Goal: Task Accomplishment & Management: Complete application form

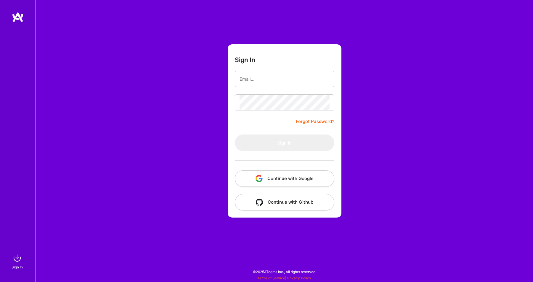
click at [0, 280] on div at bounding box center [0, 280] width 0 height 0
type input "[EMAIL_ADDRESS][DOMAIN_NAME]"
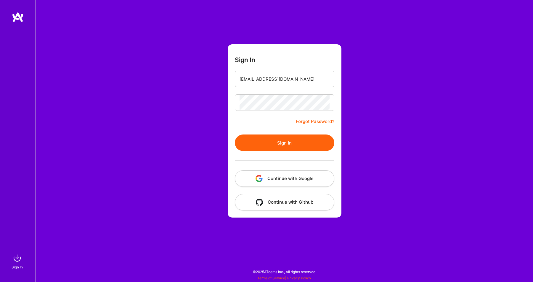
click at [286, 146] on button "Sign In" at bounding box center [284, 143] width 99 height 17
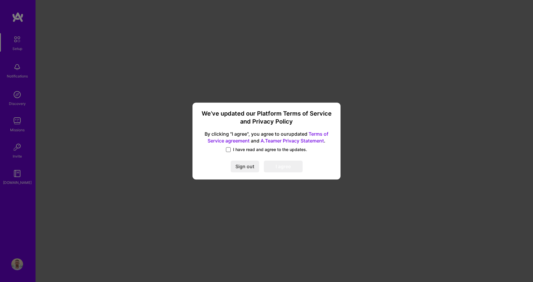
click at [227, 150] on span at bounding box center [228, 149] width 5 height 5
click at [0, 0] on input "I have read and agree to the updates." at bounding box center [0, 0] width 0 height 0
click at [274, 166] on button "I agree" at bounding box center [283, 167] width 39 height 12
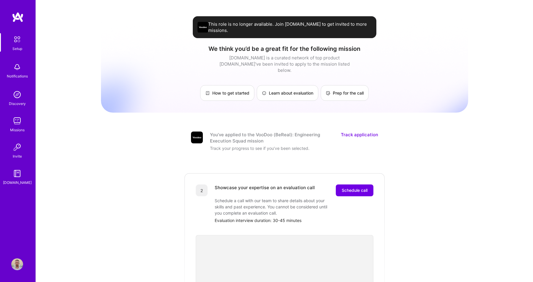
click at [18, 121] on img at bounding box center [17, 121] width 12 height 12
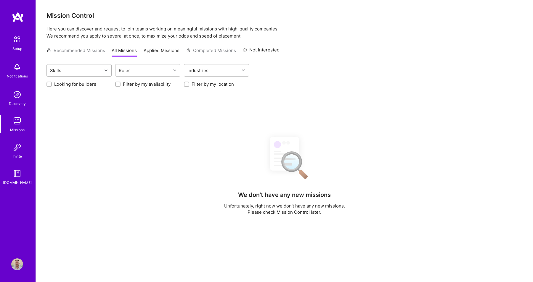
click at [80, 70] on div "Skills" at bounding box center [74, 71] width 55 height 12
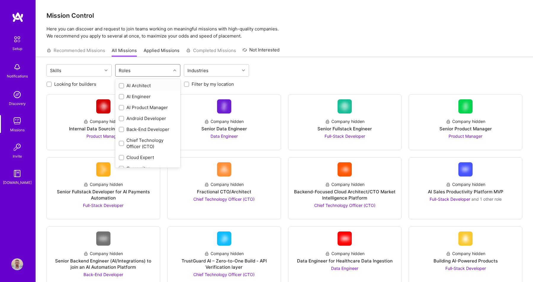
click at [140, 72] on div "Roles" at bounding box center [142, 71] width 55 height 12
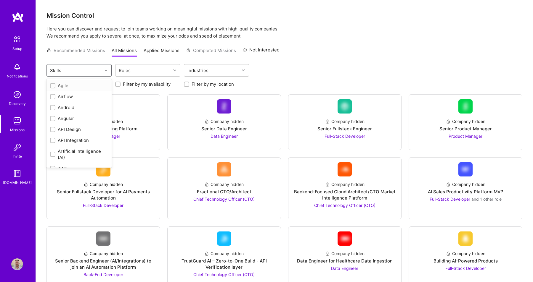
click at [81, 70] on div "Skills" at bounding box center [74, 71] width 55 height 12
type input "and"
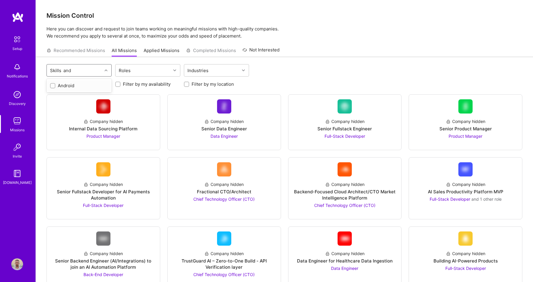
click at [73, 86] on div "Android" at bounding box center [79, 86] width 58 height 6
checkbox input "true"
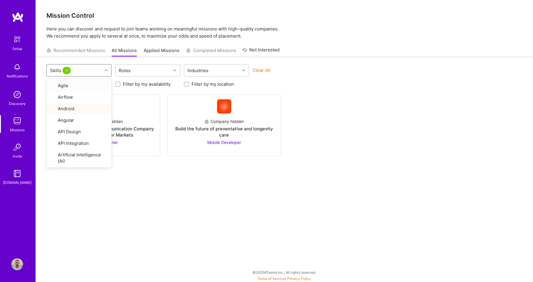
click at [358, 74] on div "option Android, selected. option Agile focused, 1 of 75. 75 results available. …" at bounding box center [284, 71] width 476 height 14
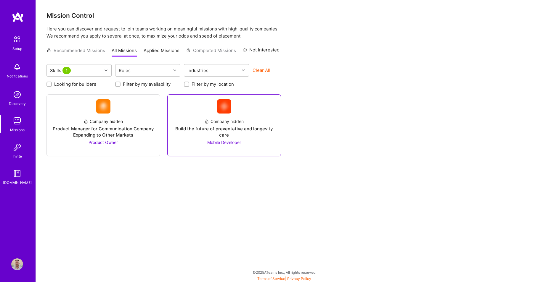
click at [216, 144] on span "Mobile Developer" at bounding box center [224, 142] width 34 height 5
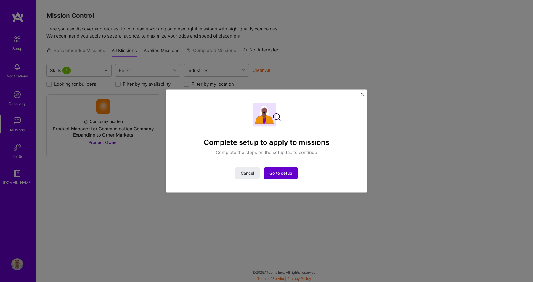
click at [283, 174] on span "Go to setup" at bounding box center [280, 173] width 23 height 6
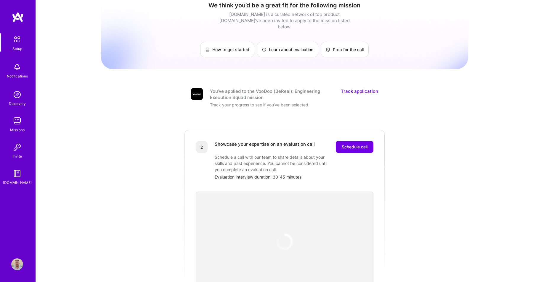
scroll to position [81, 0]
